Goal: Task Accomplishment & Management: Manage account settings

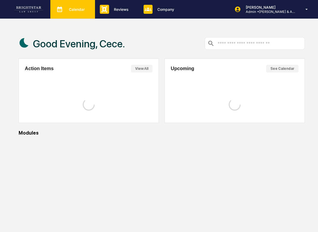
click at [69, 14] on div "Calendar Manage Tasks" at bounding box center [72, 9] width 45 height 19
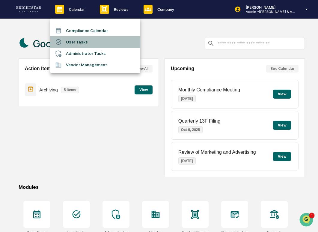
click at [80, 40] on li "User Tasks" at bounding box center [95, 41] width 90 height 11
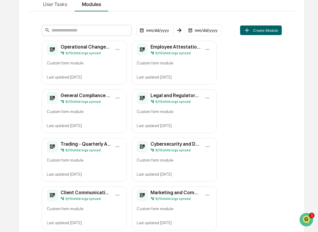
scroll to position [85, 0]
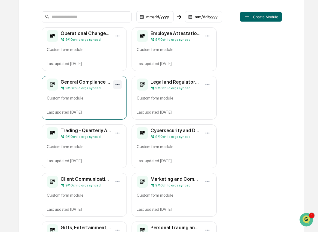
click at [116, 83] on html "Calendar Manage Tasks Reviews Approval Management Company People, Data, Setting…" at bounding box center [159, 31] width 318 height 232
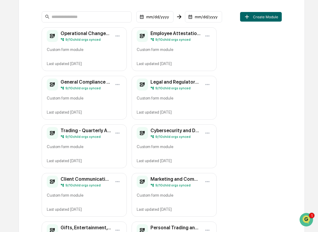
scroll to position [0, 0]
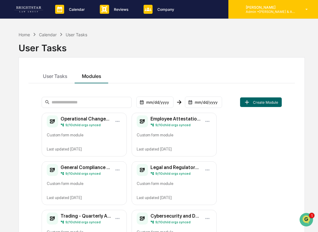
click at [297, 9] on div "[PERSON_NAME] Admin • [PERSON_NAME] & Associates" at bounding box center [273, 9] width 90 height 19
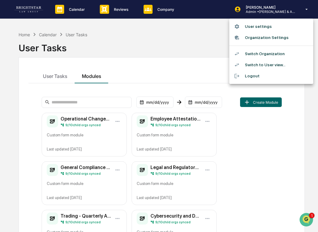
click at [268, 53] on li "Switch Organization" at bounding box center [271, 53] width 84 height 11
